Goal: Information Seeking & Learning: Check status

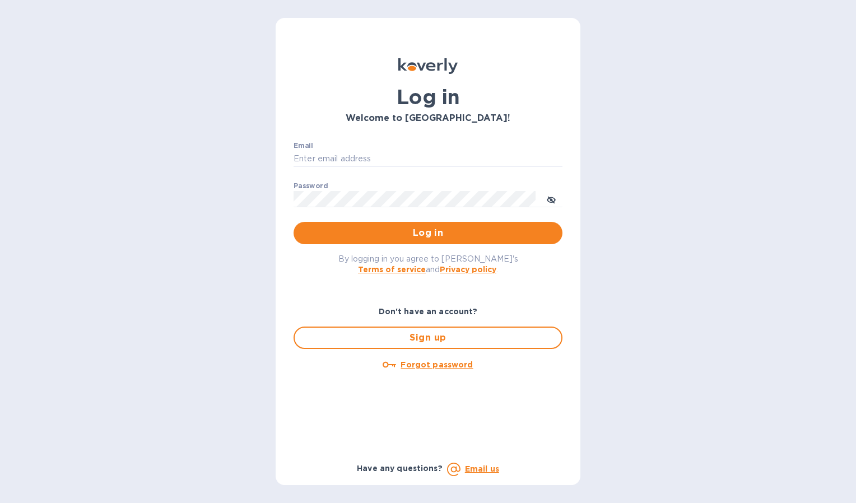
click at [303, 149] on label "Email" at bounding box center [303, 145] width 20 height 7
click at [303, 151] on input "Email" at bounding box center [427, 159] width 269 height 17
type input "[EMAIL_ADDRESS][DOMAIN_NAME]"
click at [357, 225] on button "Log in" at bounding box center [427, 233] width 269 height 22
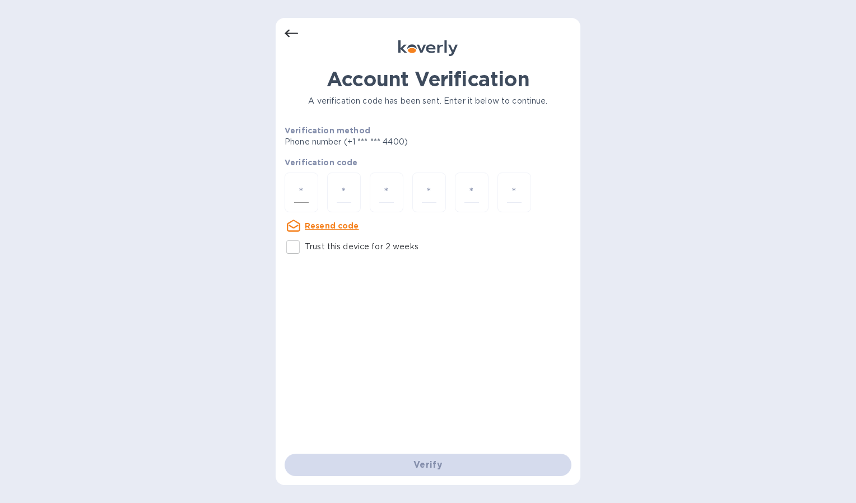
click at [300, 187] on input "number" at bounding box center [301, 192] width 15 height 21
type input "2"
type input "0"
type input "3"
type input "6"
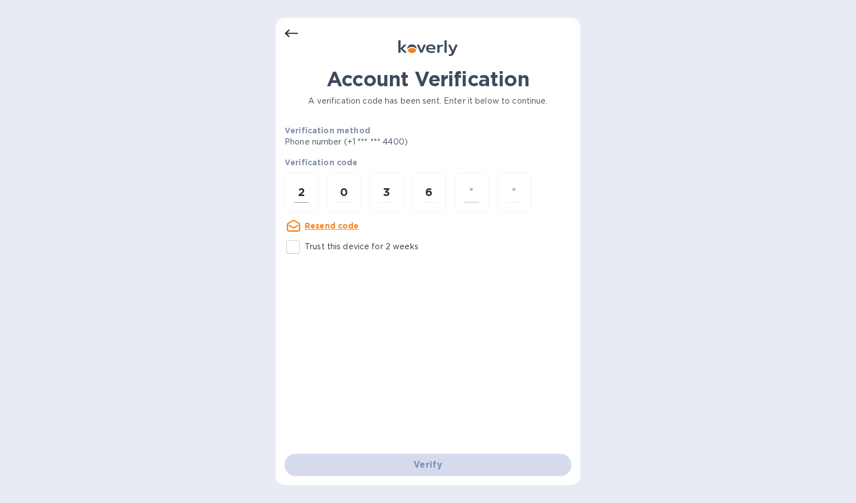
type input "9"
type input "6"
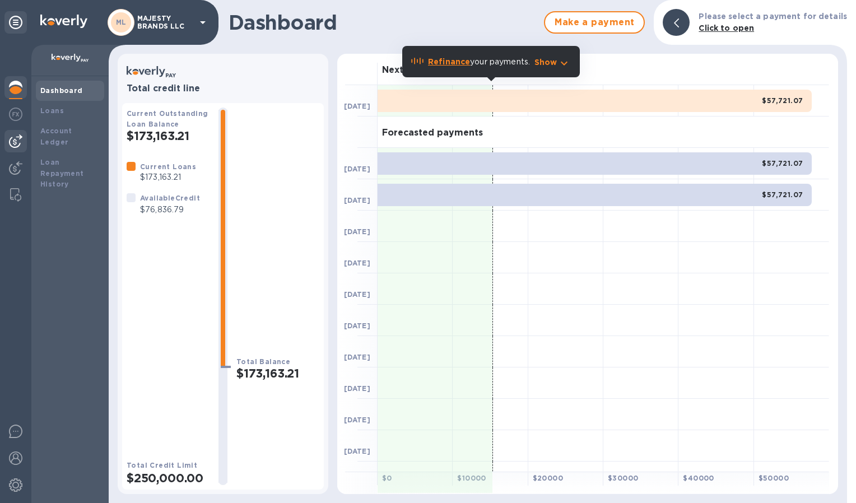
click at [16, 144] on img at bounding box center [15, 140] width 13 height 13
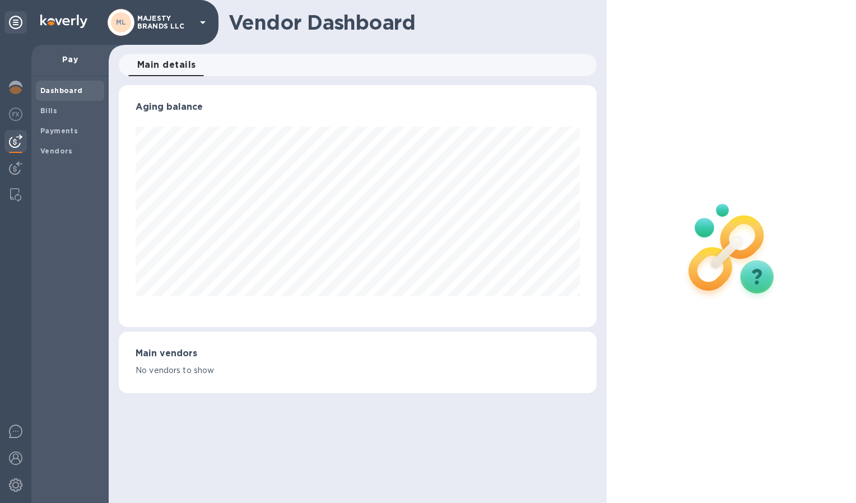
scroll to position [242, 478]
click at [75, 134] on span "Payments" at bounding box center [69, 130] width 59 height 11
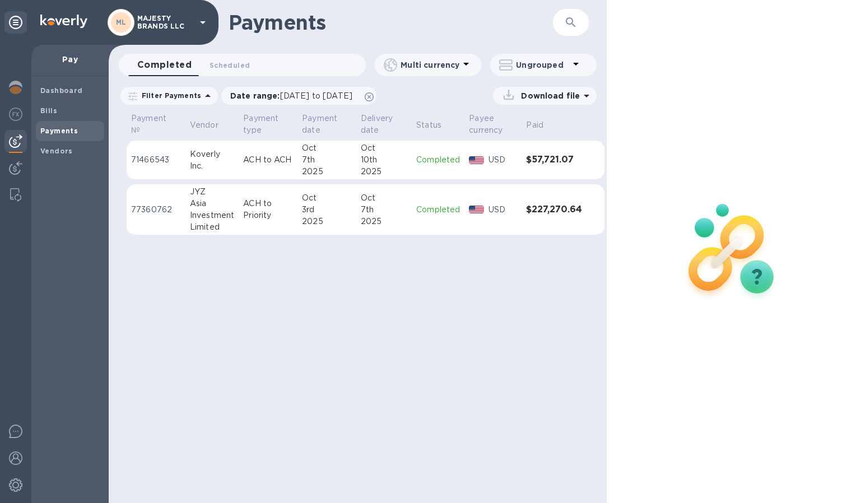
click at [384, 198] on div "Oct" at bounding box center [384, 198] width 46 height 12
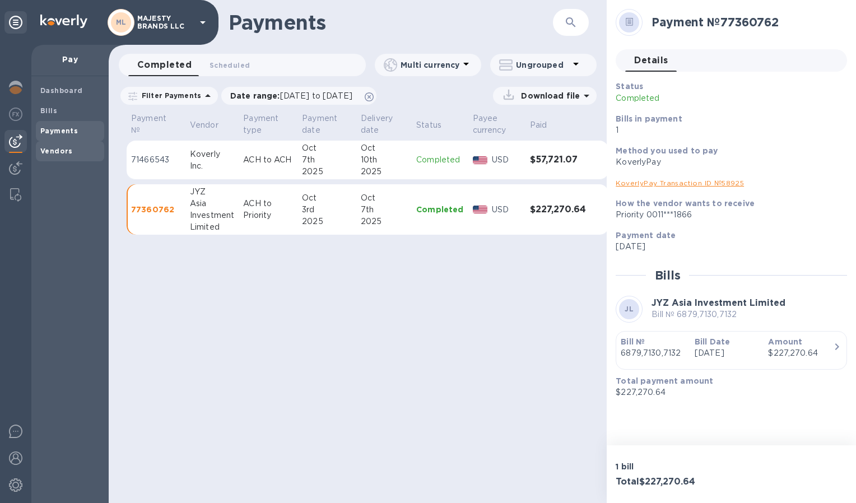
click at [69, 154] on b "Vendors" at bounding box center [56, 151] width 32 height 8
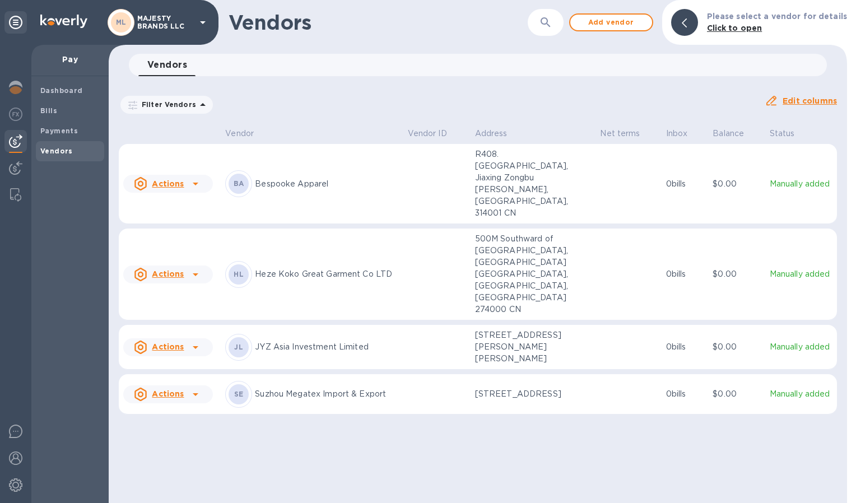
click at [272, 341] on p "JYZ Asia Investment Limited" at bounding box center [326, 347] width 143 height 12
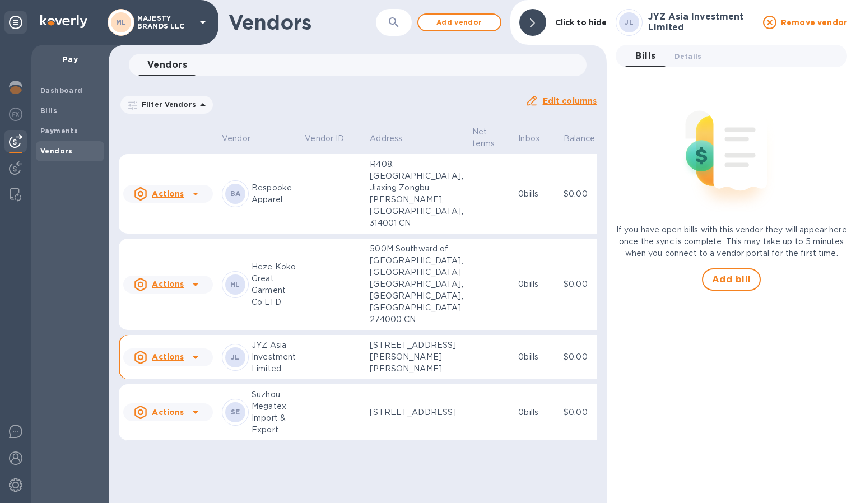
scroll to position [56, 0]
click at [273, 349] on p "JYZ Asia Investment Limited" at bounding box center [273, 356] width 44 height 35
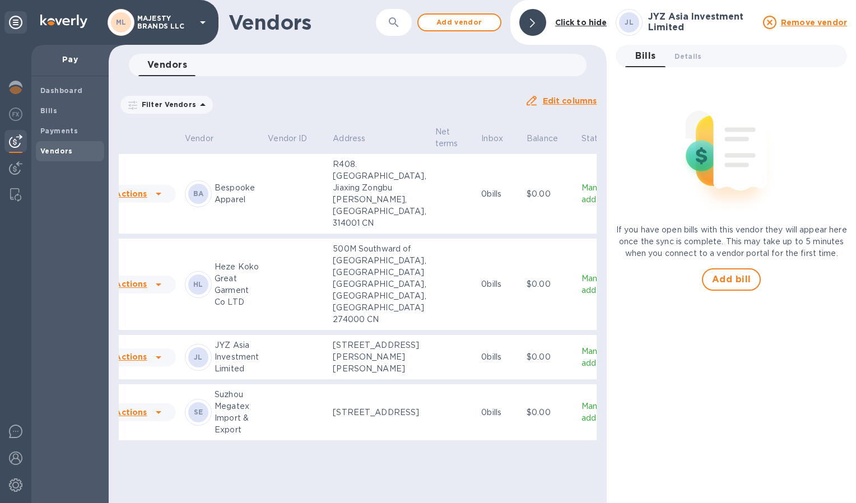
scroll to position [44, 37]
click at [581, 369] on p "Manually added" at bounding box center [597, 358] width 33 height 24
click at [581, 367] on p "Manually added" at bounding box center [597, 358] width 33 height 24
click at [683, 52] on span "Details 0" at bounding box center [687, 56] width 27 height 12
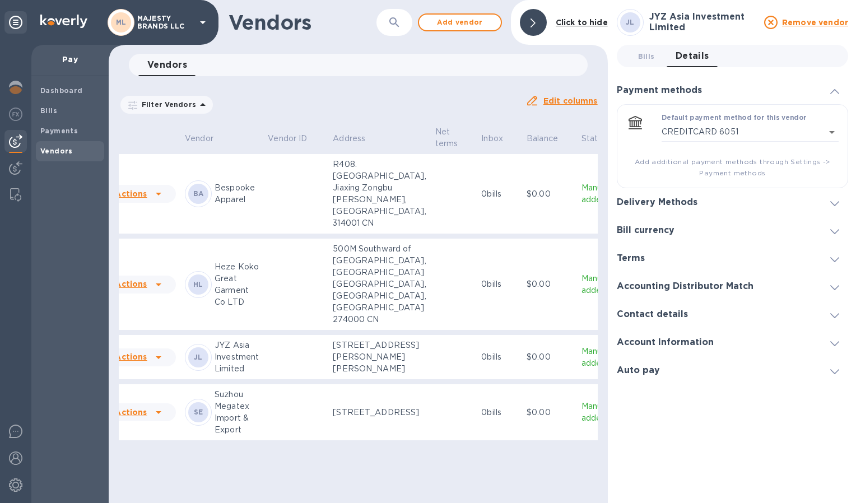
click at [831, 343] on icon at bounding box center [834, 343] width 9 height 5
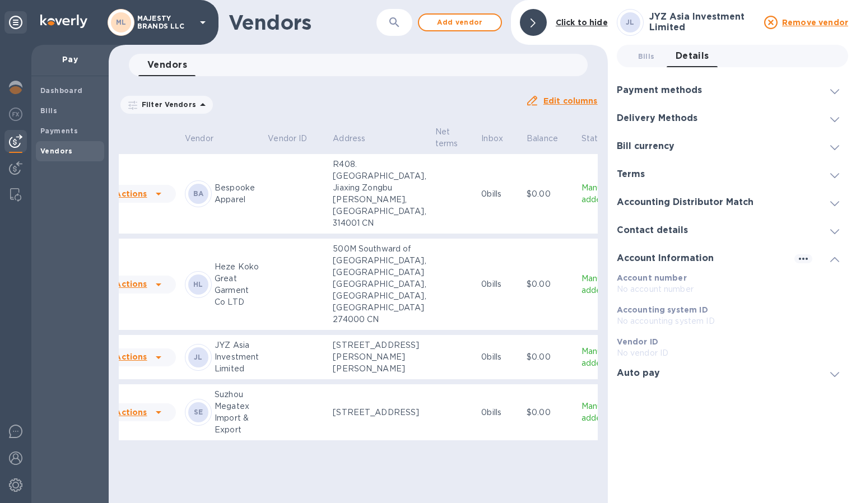
click at [831, 343] on p "Vendor ID" at bounding box center [732, 341] width 231 height 11
click at [832, 259] on icon at bounding box center [834, 259] width 9 height 5
click at [833, 92] on icon at bounding box center [834, 91] width 9 height 5
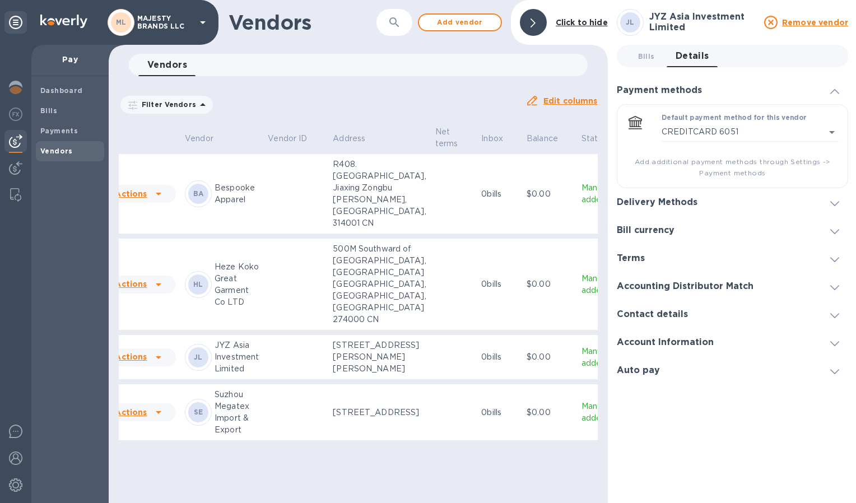
click at [833, 92] on icon at bounding box center [834, 91] width 9 height 5
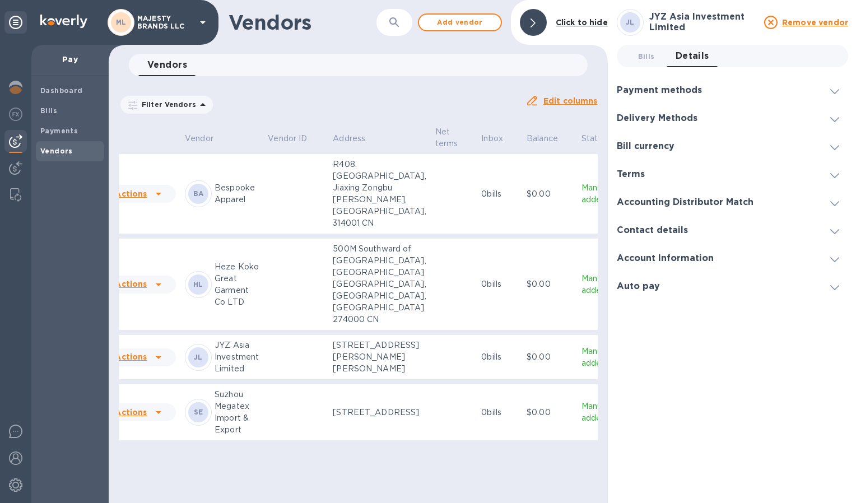
click at [833, 145] on icon at bounding box center [834, 147] width 9 height 5
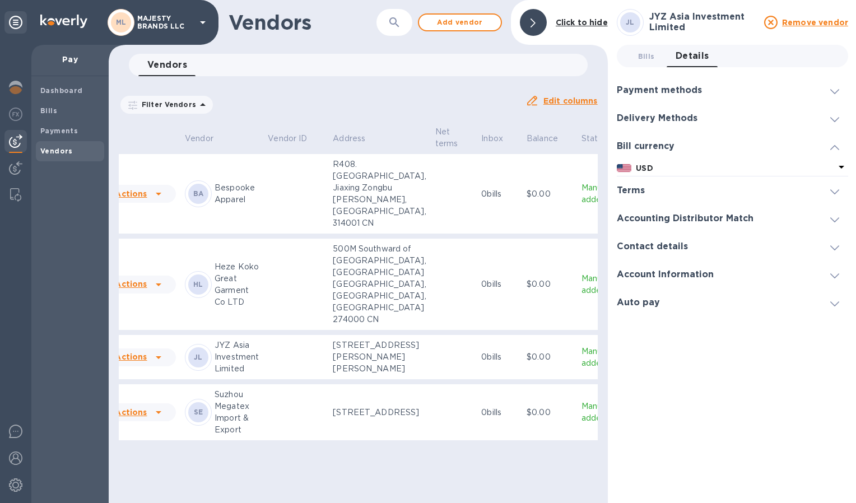
click at [833, 145] on icon at bounding box center [834, 147] width 9 height 5
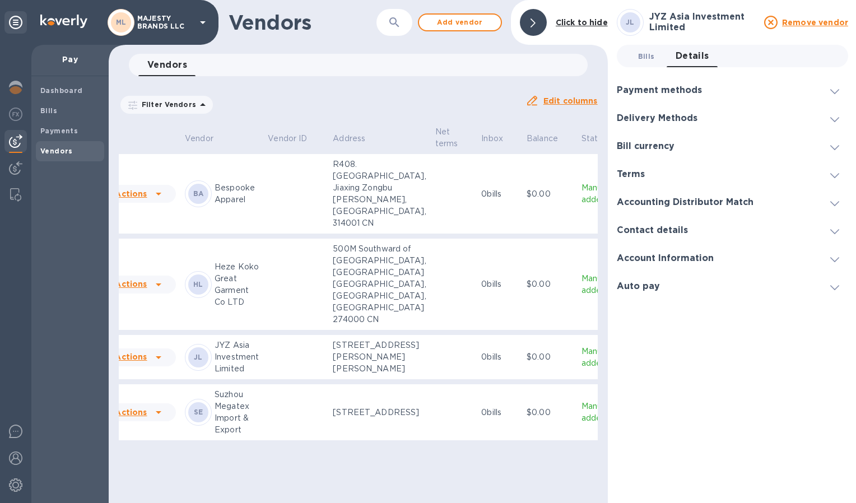
click at [649, 53] on span "Bills 0" at bounding box center [646, 56] width 17 height 12
